Goal: Task Accomplishment & Management: Manage account settings

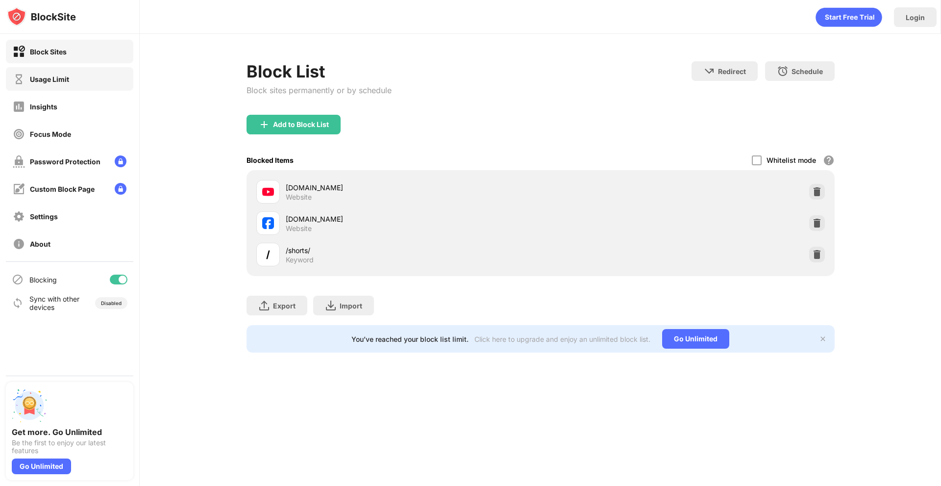
click at [59, 70] on div "Usage Limit" at bounding box center [69, 79] width 127 height 24
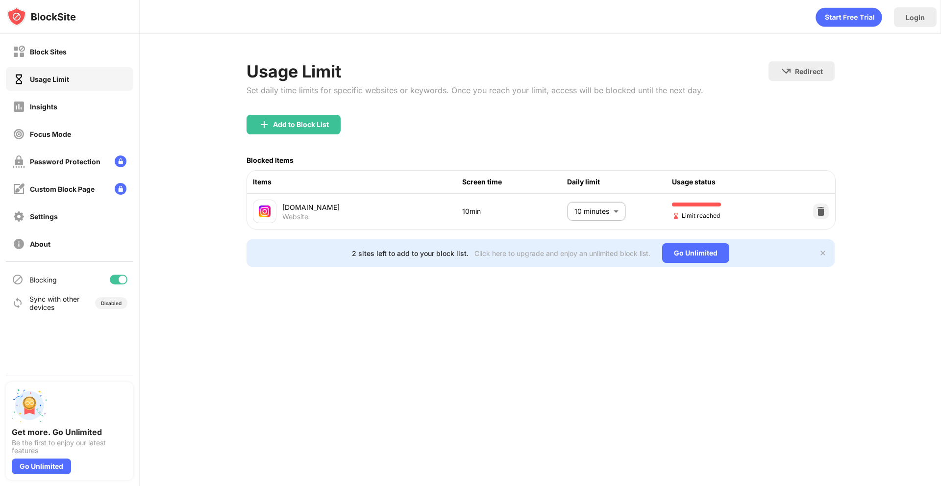
click at [606, 207] on body "Block Sites Usage Limit Insights Focus Mode Password Protection Custom Block Pa…" at bounding box center [470, 243] width 941 height 486
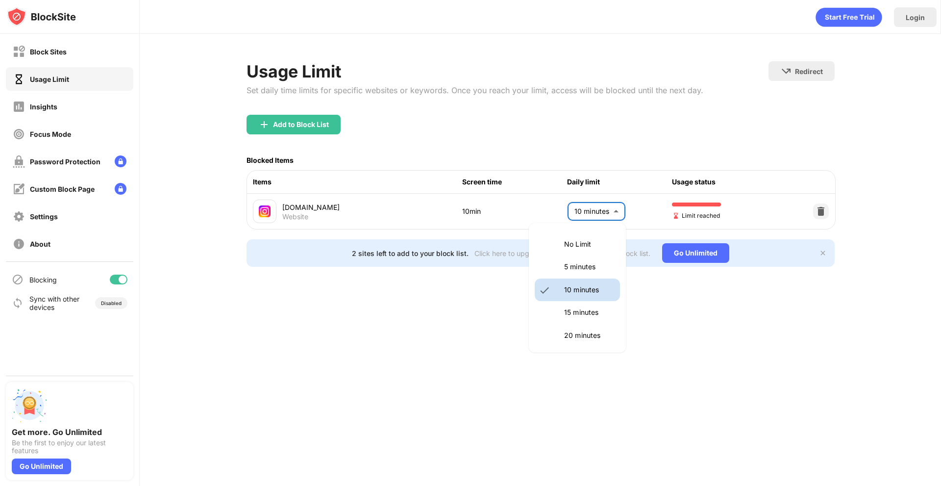
click at [587, 269] on p "5 minutes" at bounding box center [589, 266] width 50 height 11
type input "*"
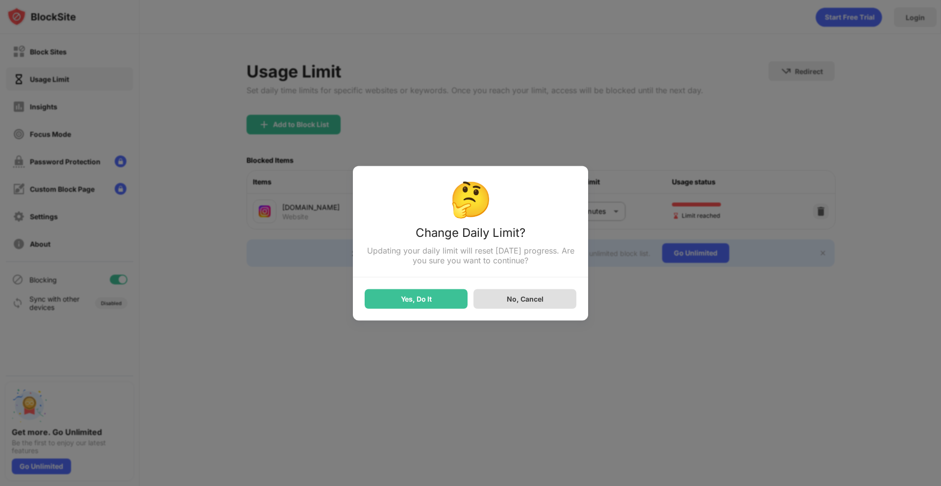
click at [446, 301] on div "Yes, Do It" at bounding box center [416, 299] width 103 height 20
